Goal: Register for event/course

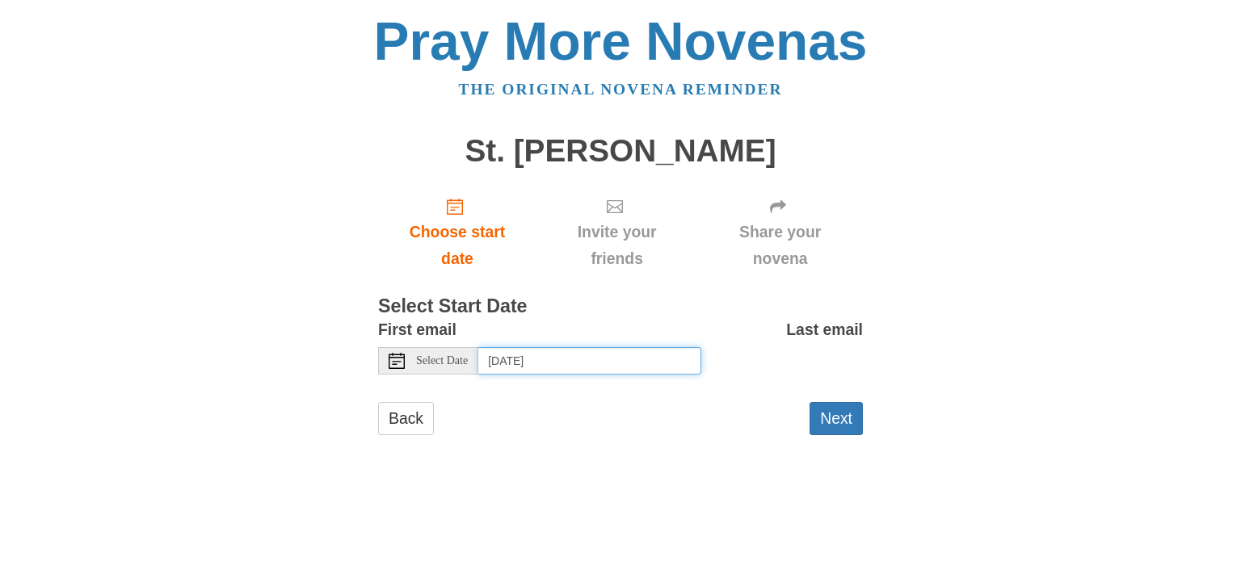
click at [590, 359] on input "[DATE]" at bounding box center [589, 360] width 223 height 27
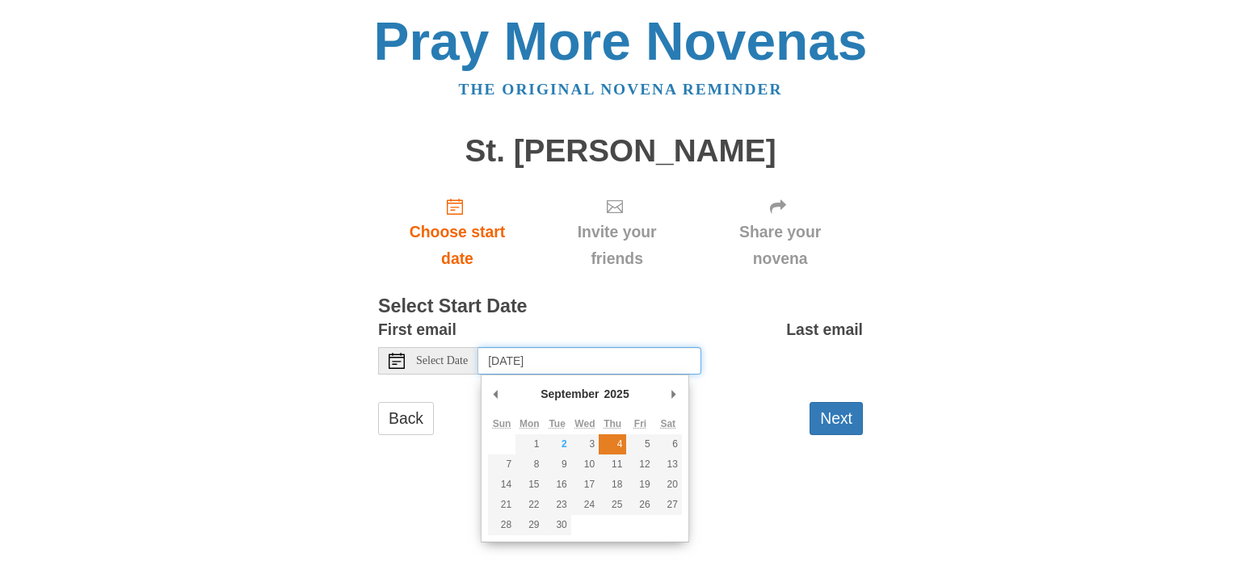
type input "Thursday, September 4th"
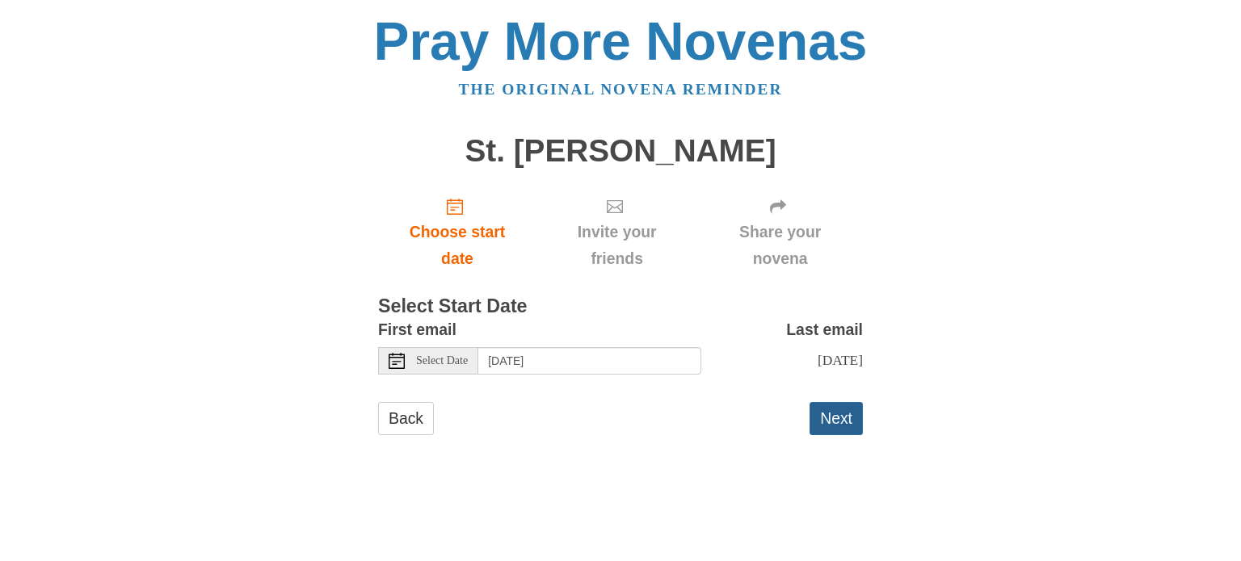
click at [836, 435] on button "Next" at bounding box center [835, 418] width 53 height 33
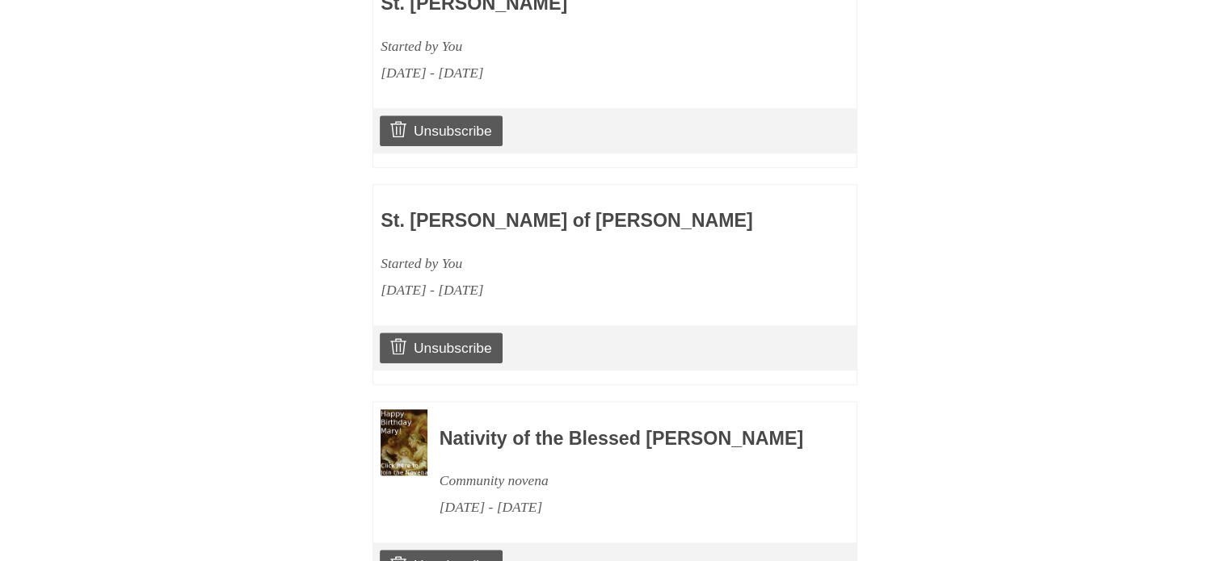
scroll to position [1637, 0]
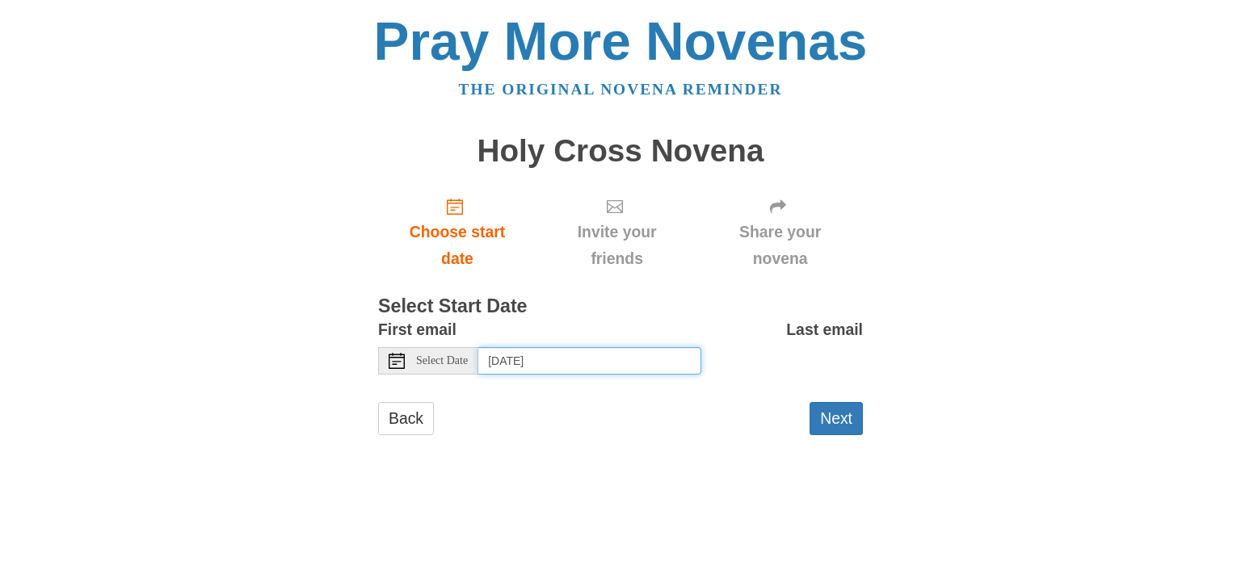
click at [576, 370] on input "[DATE]" at bounding box center [589, 360] width 223 height 27
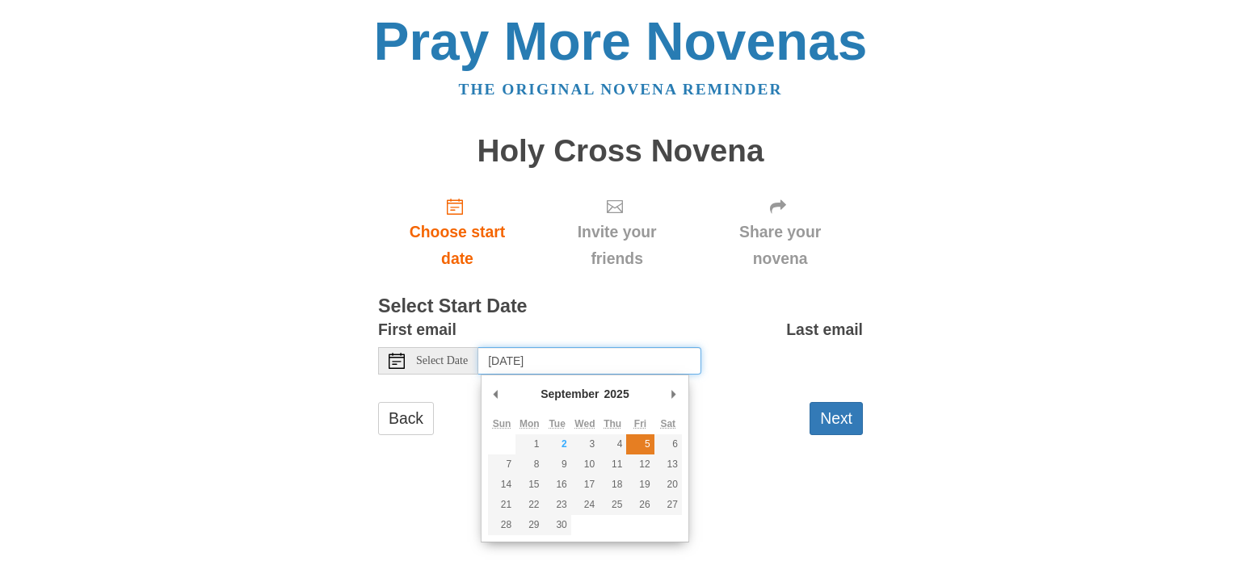
type input "Friday, September 5th"
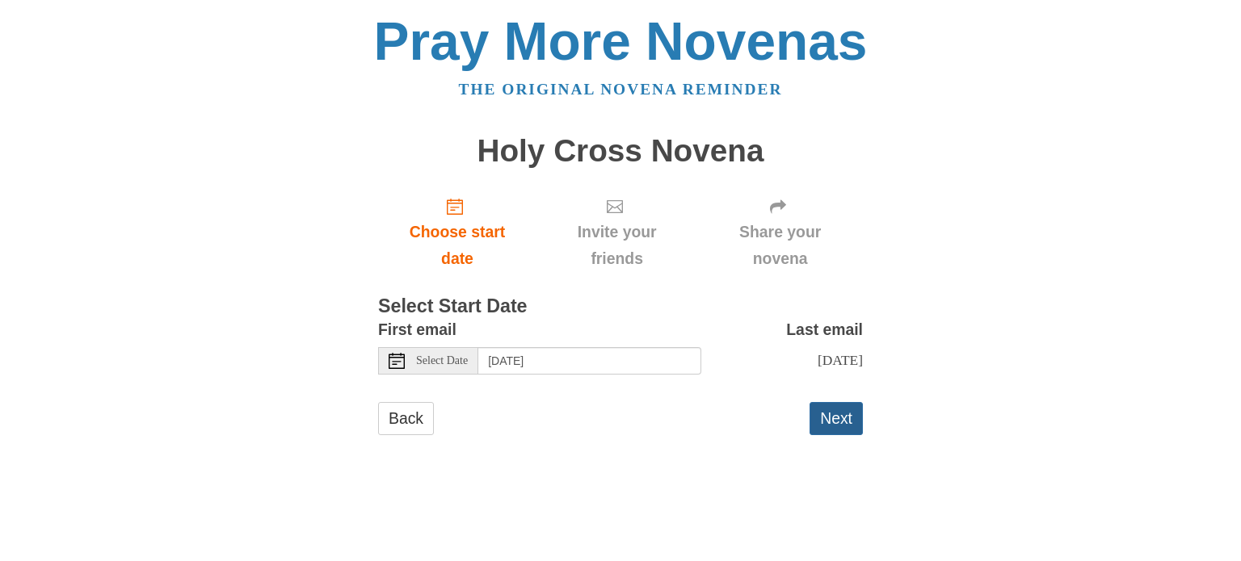
click at [842, 429] on button "Next" at bounding box center [835, 418] width 53 height 33
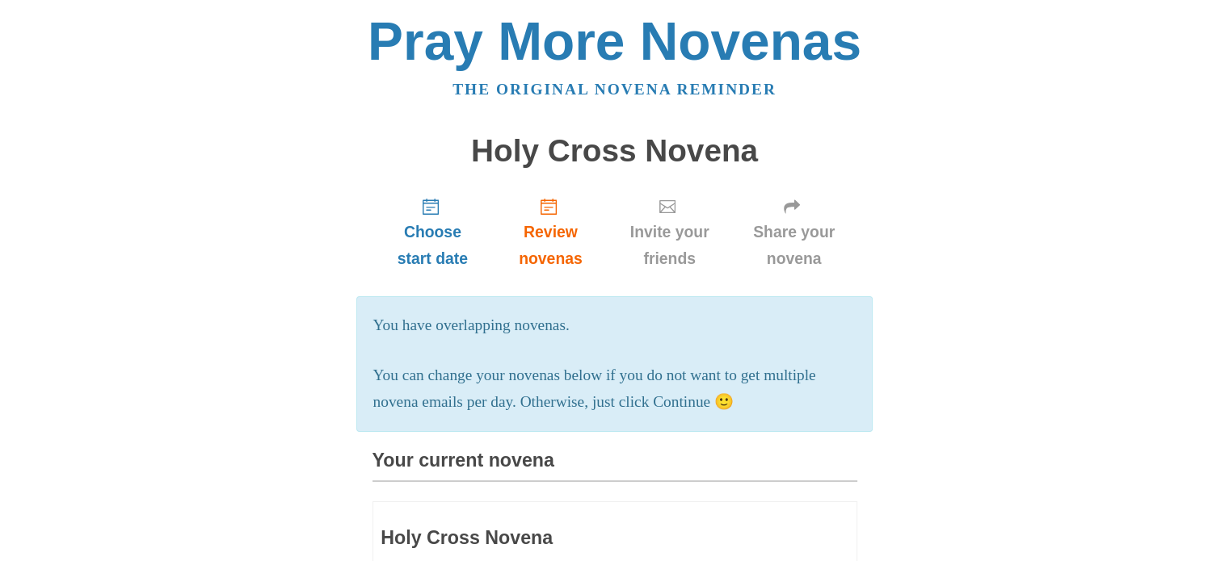
scroll to position [1637, 0]
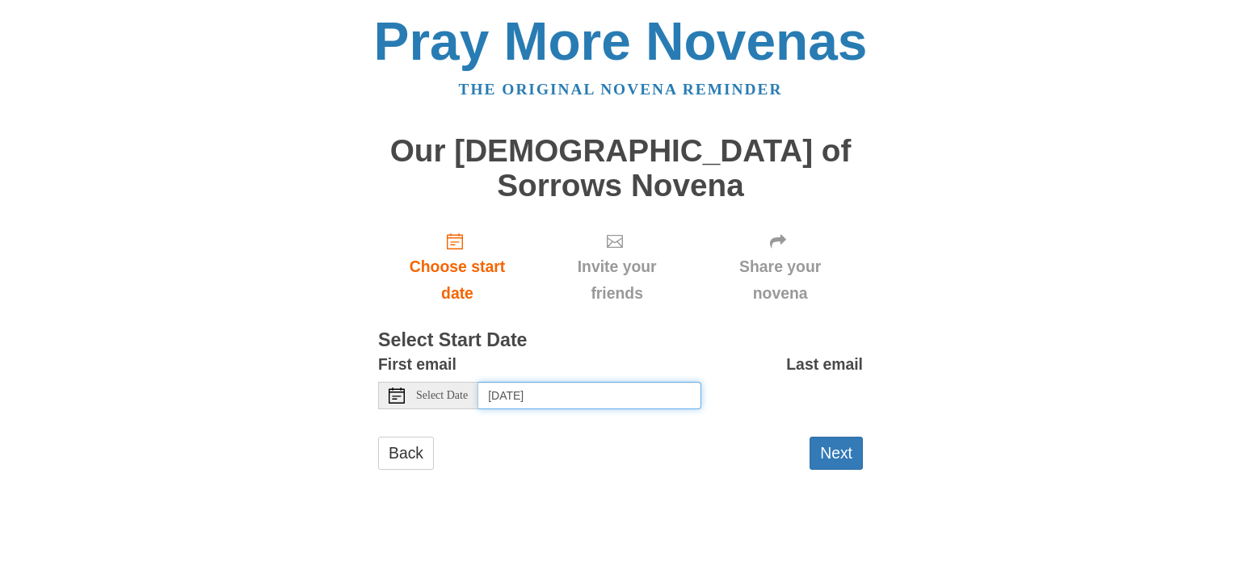
click at [617, 382] on input "Wednesday, September 3rd, 2025" at bounding box center [589, 395] width 223 height 27
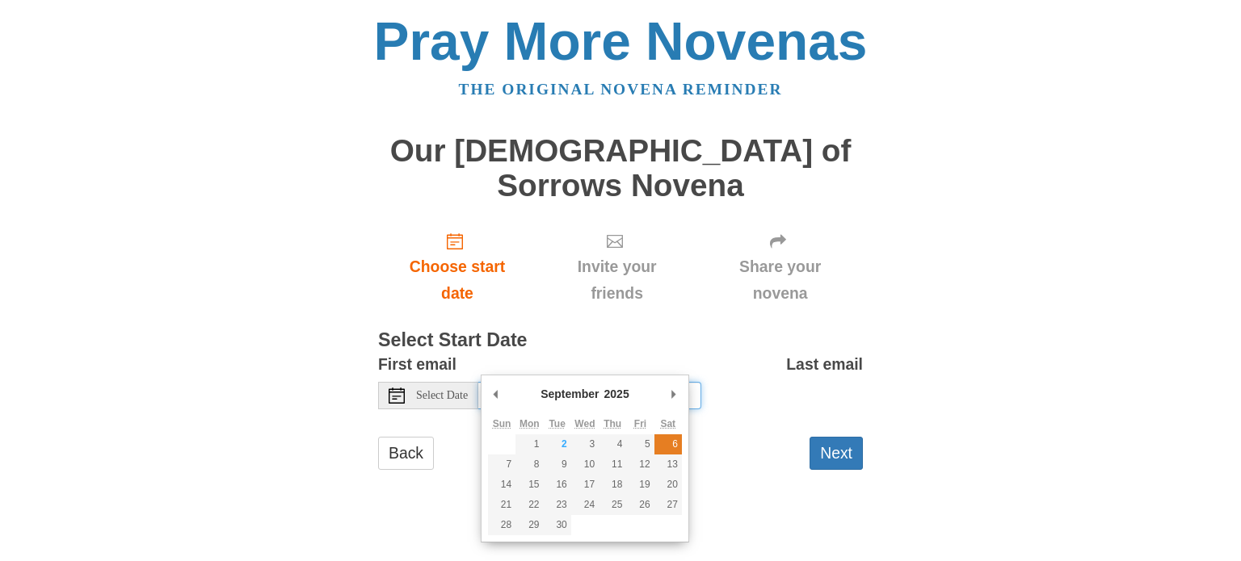
type input "Saturday, September 6th"
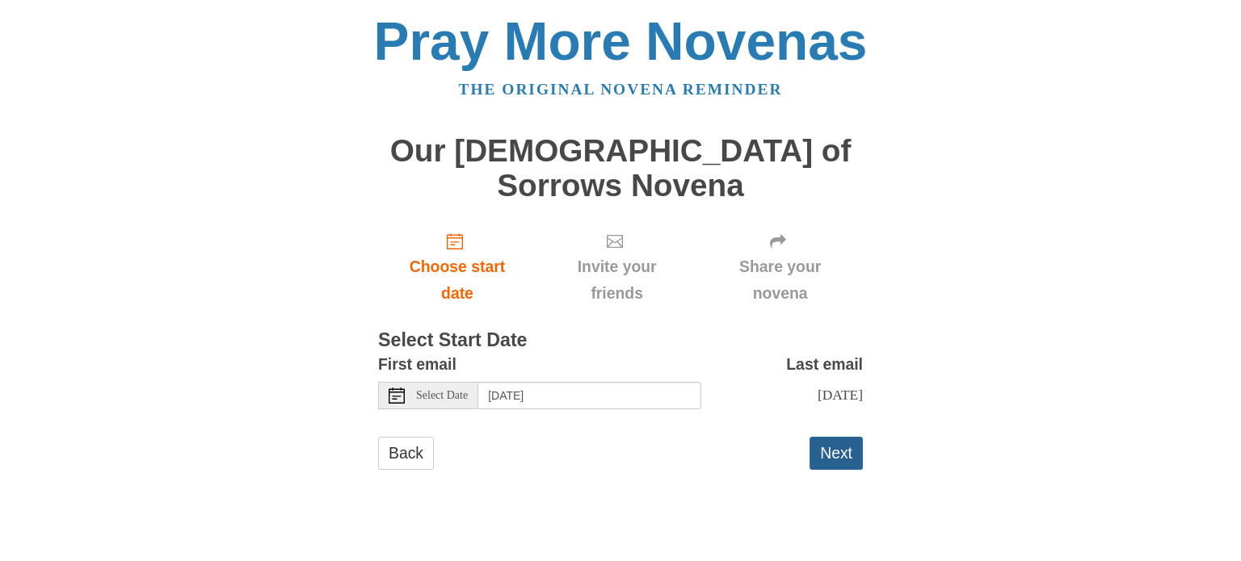
click at [850, 437] on button "Next" at bounding box center [835, 453] width 53 height 33
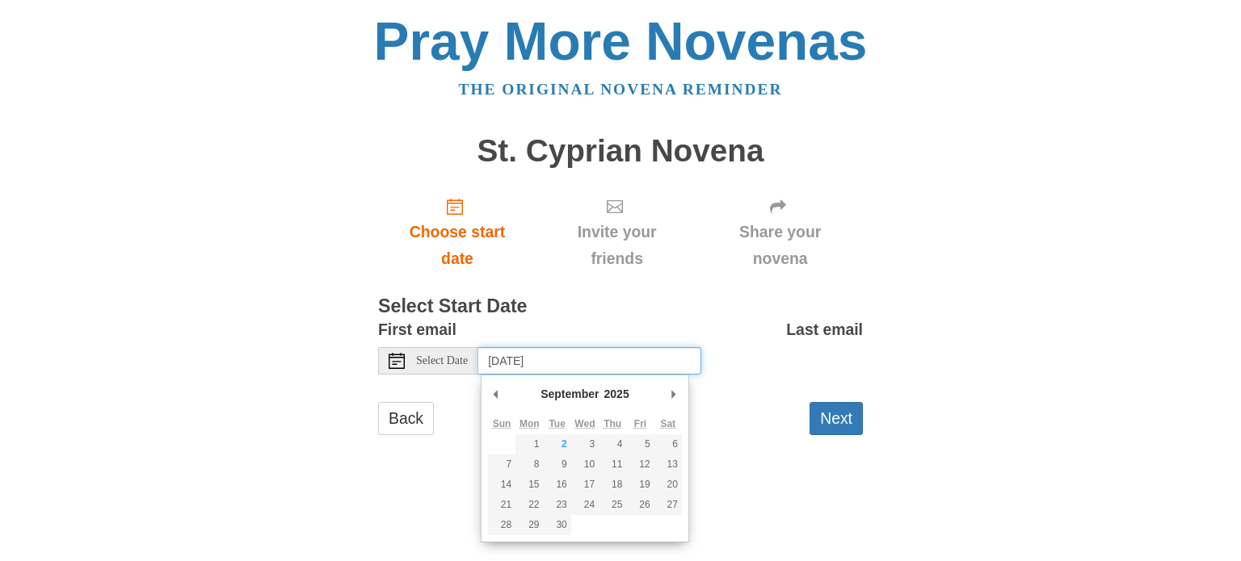
click at [662, 368] on input "[DATE]" at bounding box center [589, 360] width 223 height 27
type input "Sunday, September 7th"
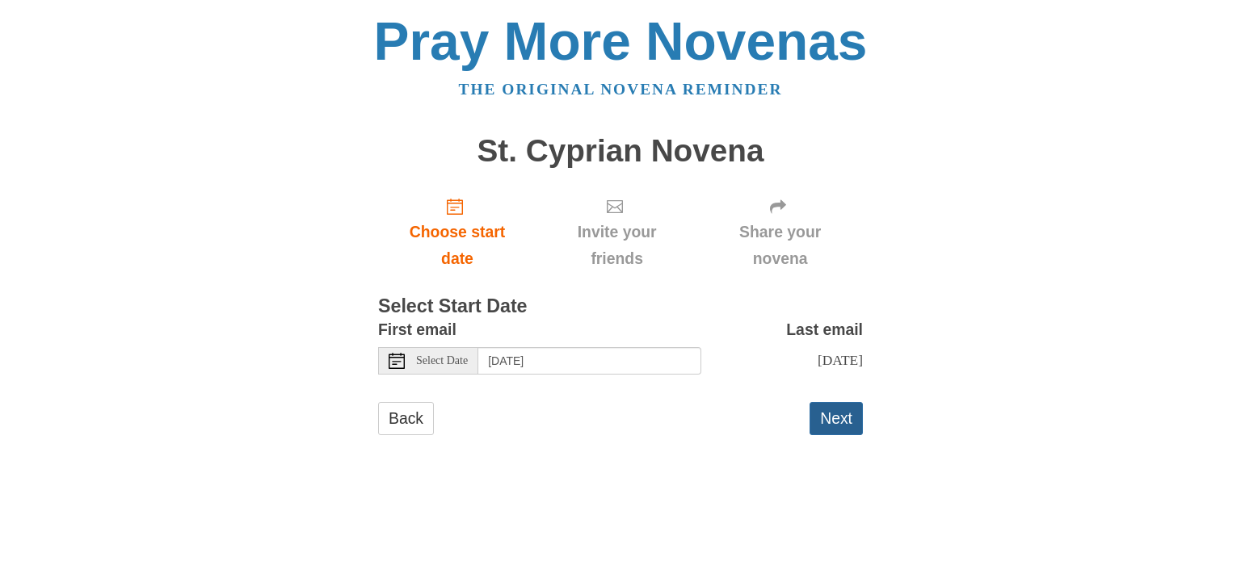
click at [826, 426] on button "Next" at bounding box center [835, 418] width 53 height 33
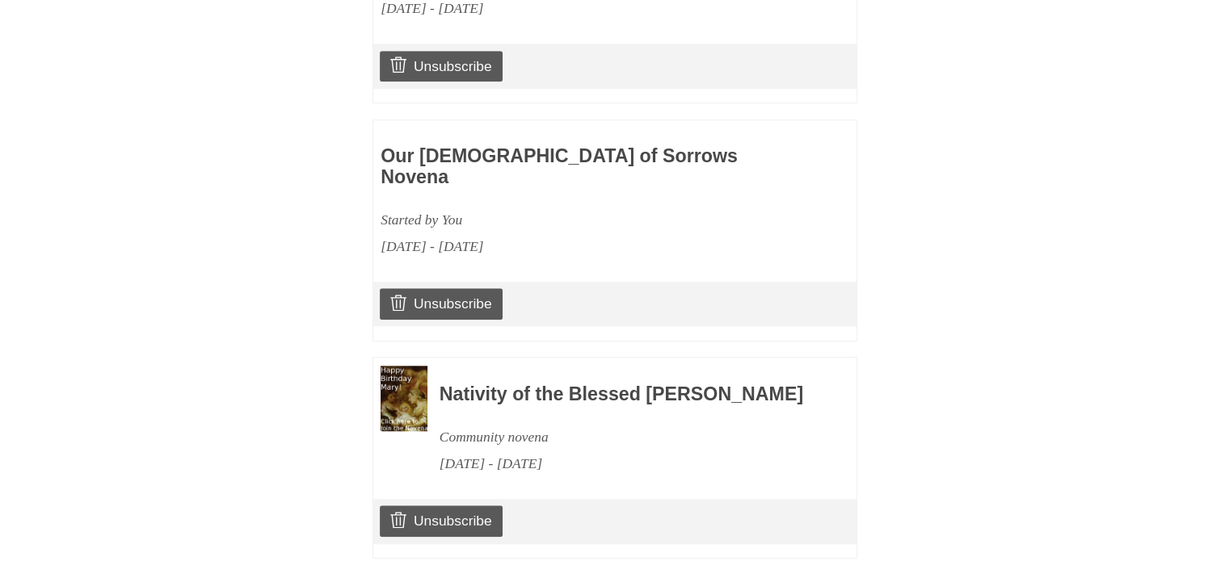
scroll to position [1637, 0]
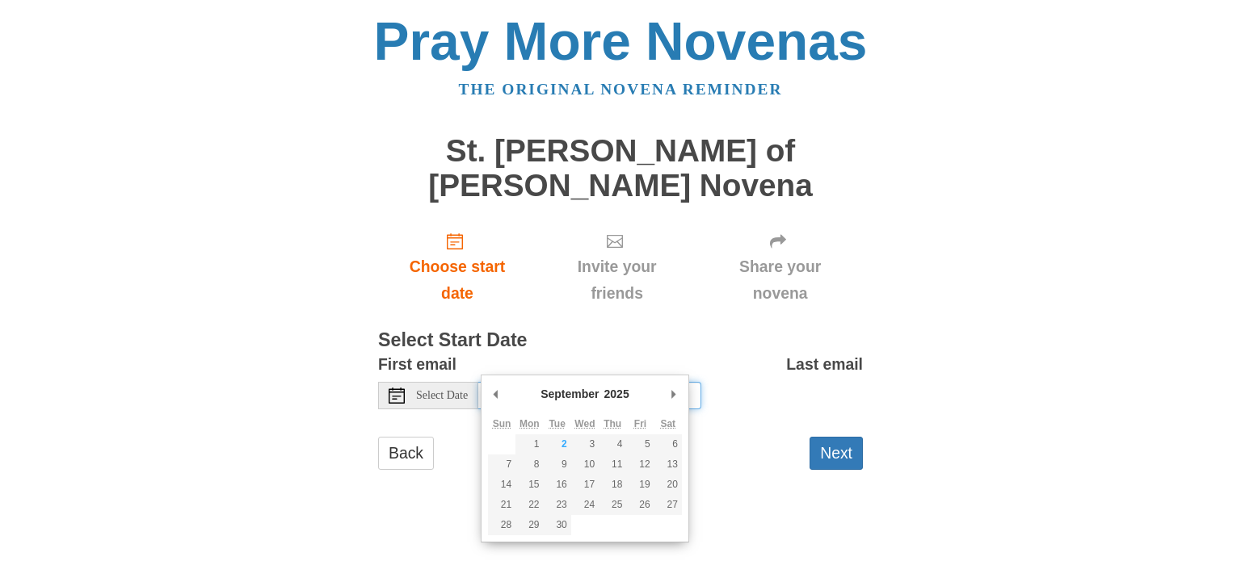
click at [646, 382] on input "[DATE]" at bounding box center [589, 395] width 223 height 27
type input "[DATE]"
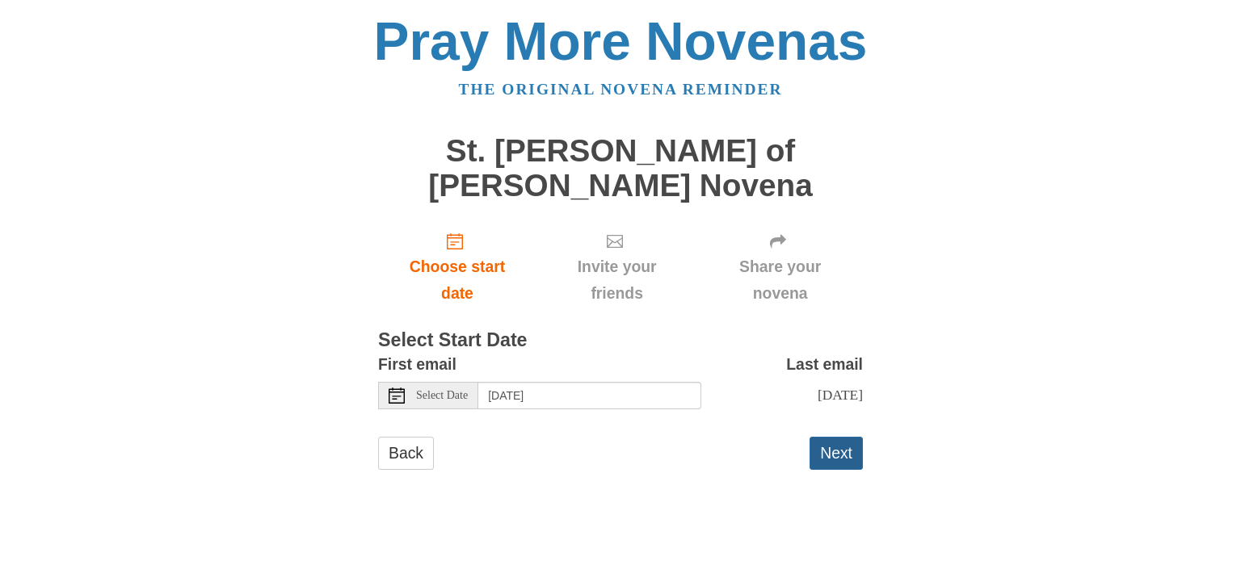
click at [832, 437] on button "Next" at bounding box center [835, 453] width 53 height 33
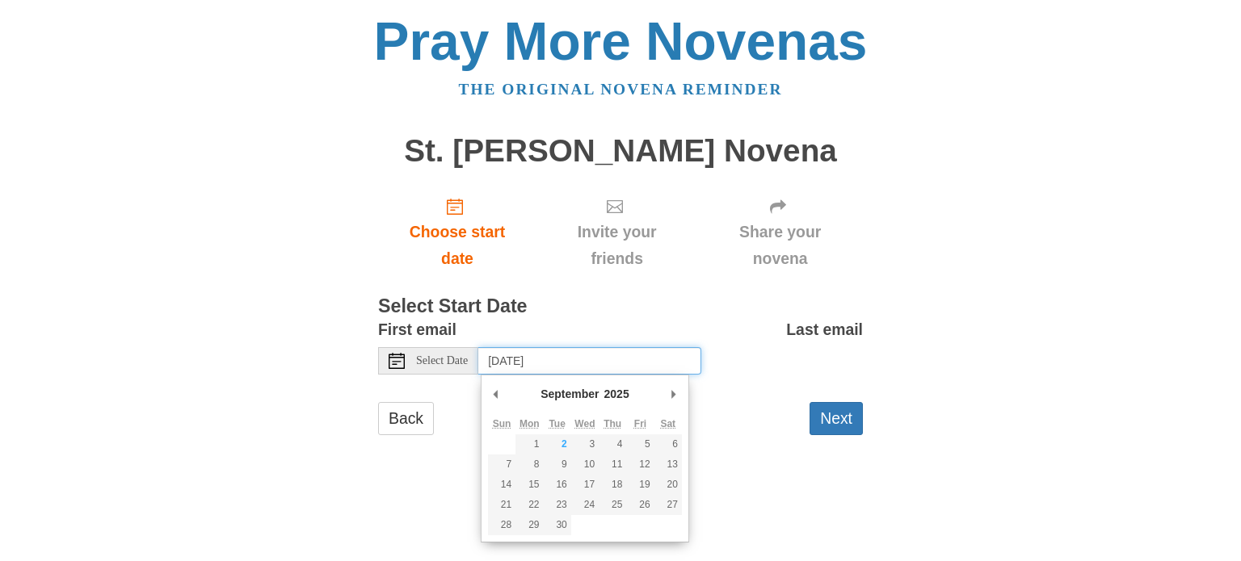
click at [566, 355] on input "[DATE]" at bounding box center [589, 360] width 223 height 27
type input "[DATE]"
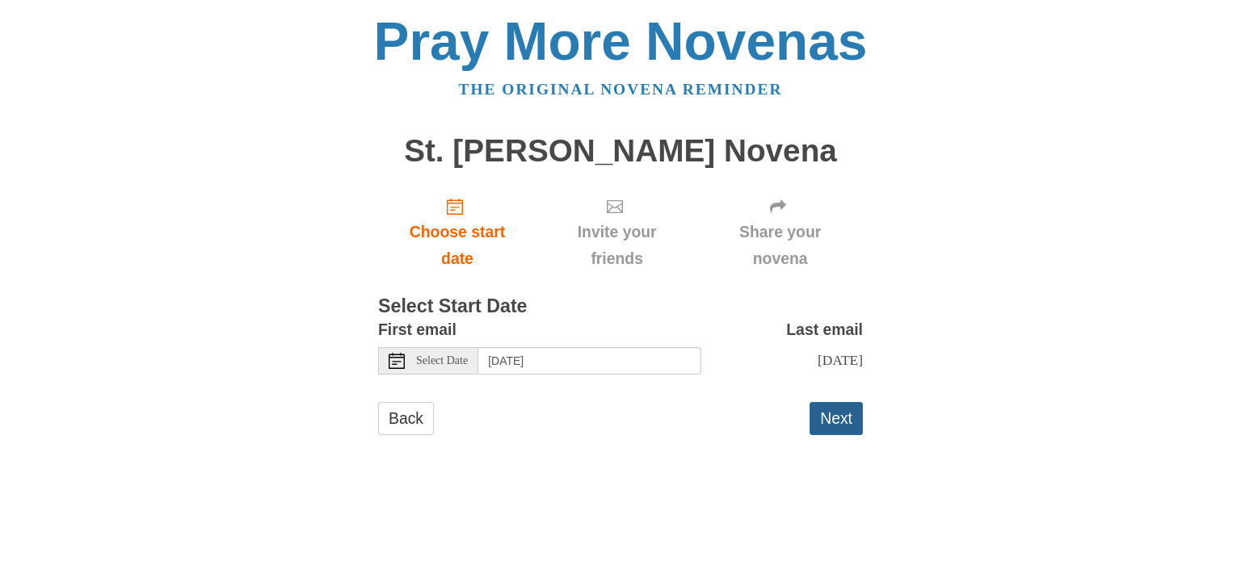
click at [837, 430] on button "Next" at bounding box center [835, 418] width 53 height 33
